Goal: Find specific page/section

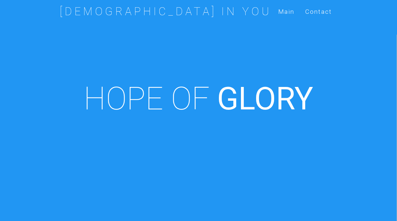
scroll to position [252, 0]
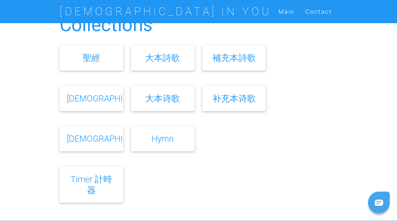
click at [224, 59] on link "補充本詩歌" at bounding box center [234, 57] width 43 height 10
click at [158, 141] on link "Hymn" at bounding box center [163, 138] width 22 height 10
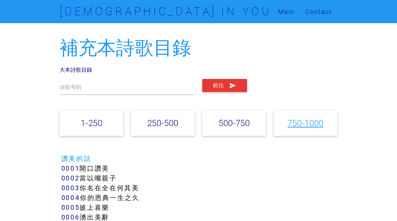
click at [293, 125] on link "750-1000" at bounding box center [306, 123] width 36 height 10
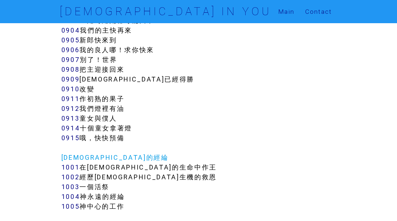
scroll to position [3545, 0]
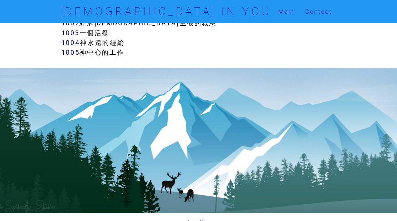
scroll to position [3641, 0]
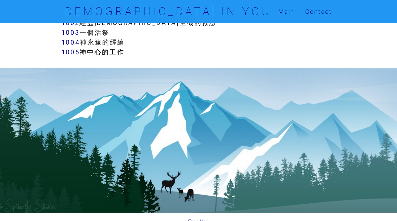
click at [73, 217] on p "Email Us" at bounding box center [198, 221] width 397 height 8
click at [50, 217] on p "Email Us" at bounding box center [198, 221] width 397 height 8
click at [57, 194] on div at bounding box center [198, 140] width 397 height 145
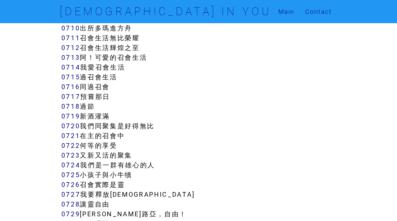
scroll to position [2484, 0]
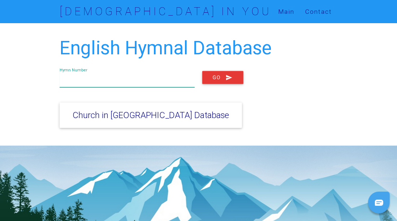
click at [157, 80] on input "text" at bounding box center [127, 79] width 135 height 16
type input "86"
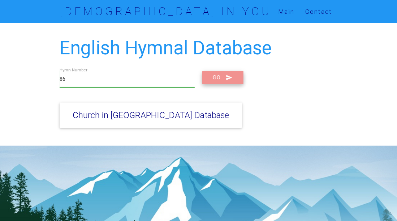
click at [214, 77] on button "Go" at bounding box center [223, 77] width 41 height 13
